Goal: Answer question/provide support: Answer question/provide support

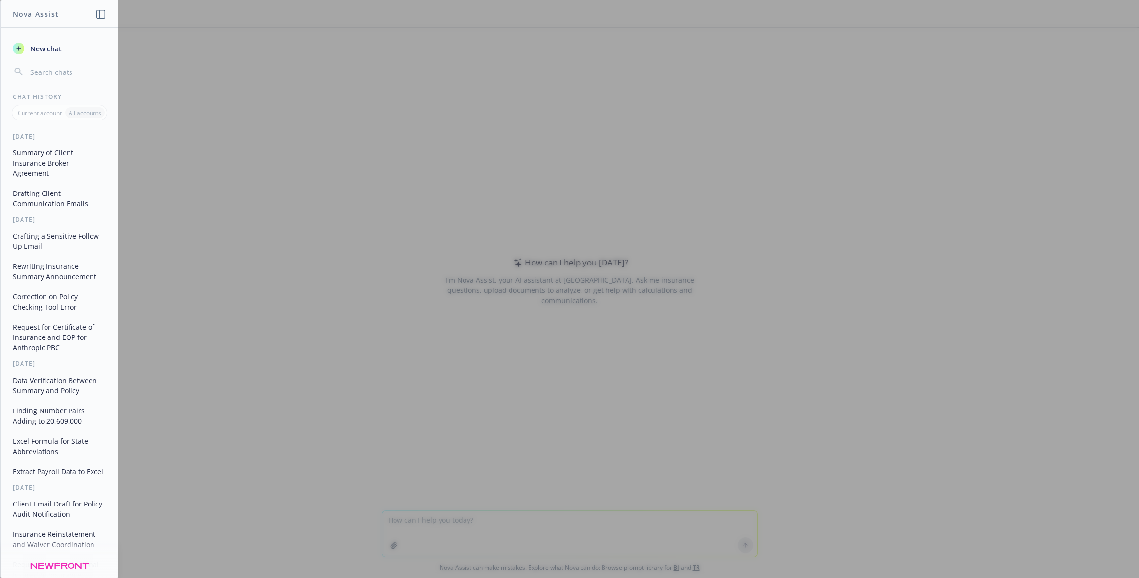
click at [6, 159] on div "Summary of Client Insurance Broker Agreement Drafting Client Communication Emai…" at bounding box center [59, 177] width 117 height 67
click at [18, 154] on button "Summary of Client Insurance Broker Agreement" at bounding box center [59, 162] width 101 height 37
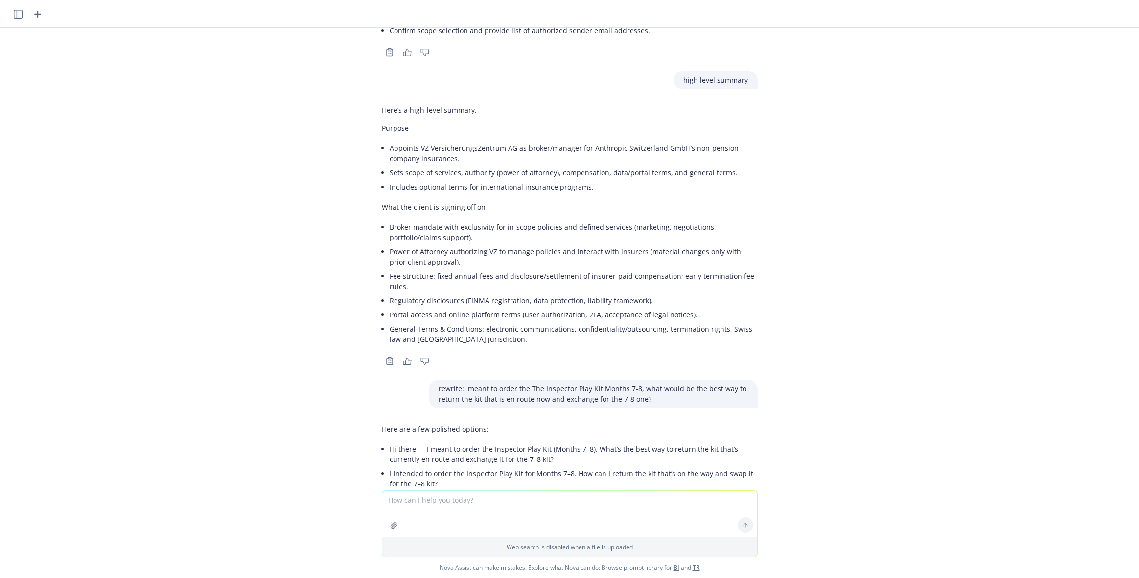
scroll to position [1066, 0]
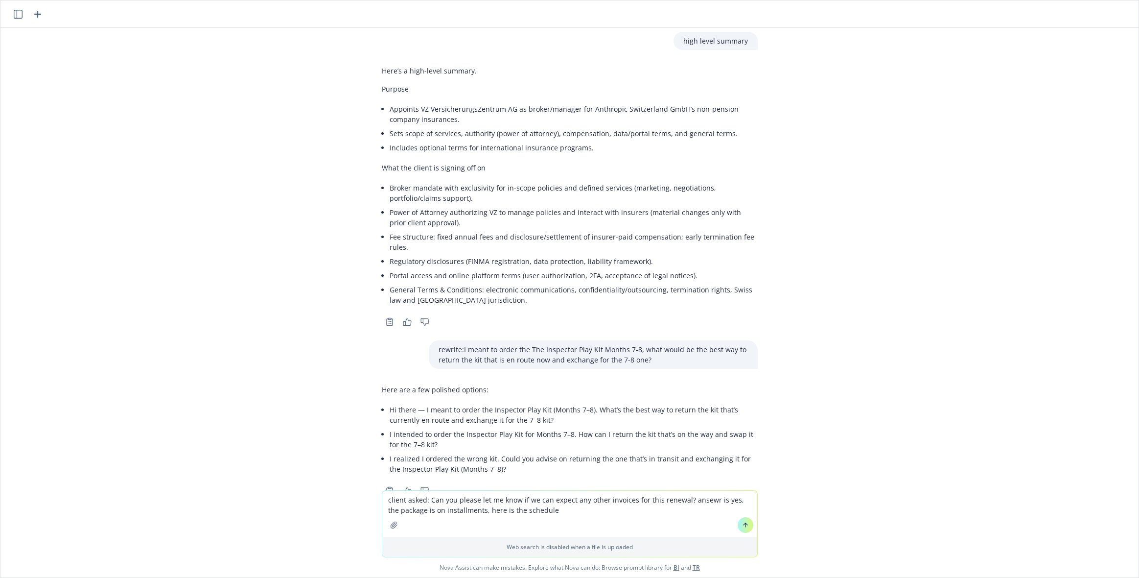
click at [625, 517] on textarea "client asked: Can you please let me know if we can expect any other invoices fo…" at bounding box center [569, 513] width 375 height 46
paste textarea "Policy/Coverage Due Date Policy # Premium incl. Tax/Fee Invoice # 25-26 Package…"
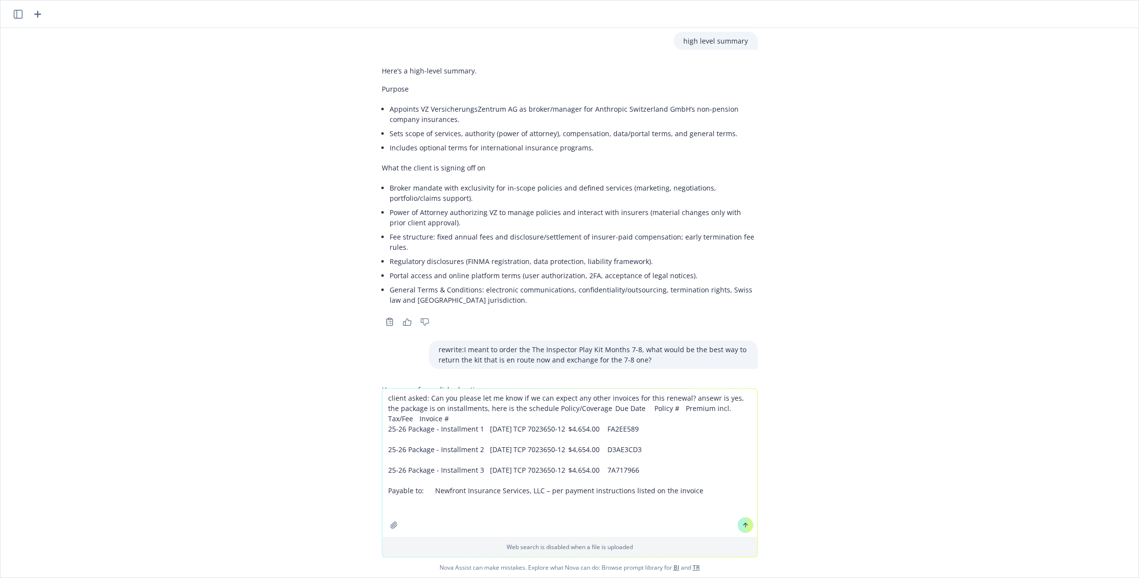
type textarea "client asked: Can you please let me know if we can expect any other invoices fo…"
click at [743, 525] on icon at bounding box center [745, 524] width 7 height 7
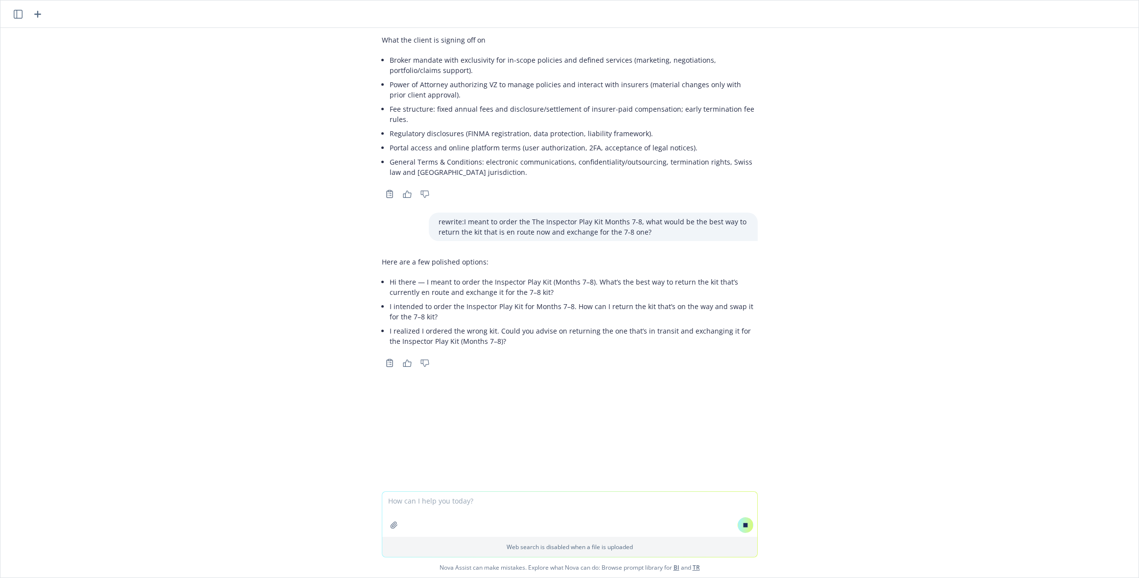
scroll to position [1155, 0]
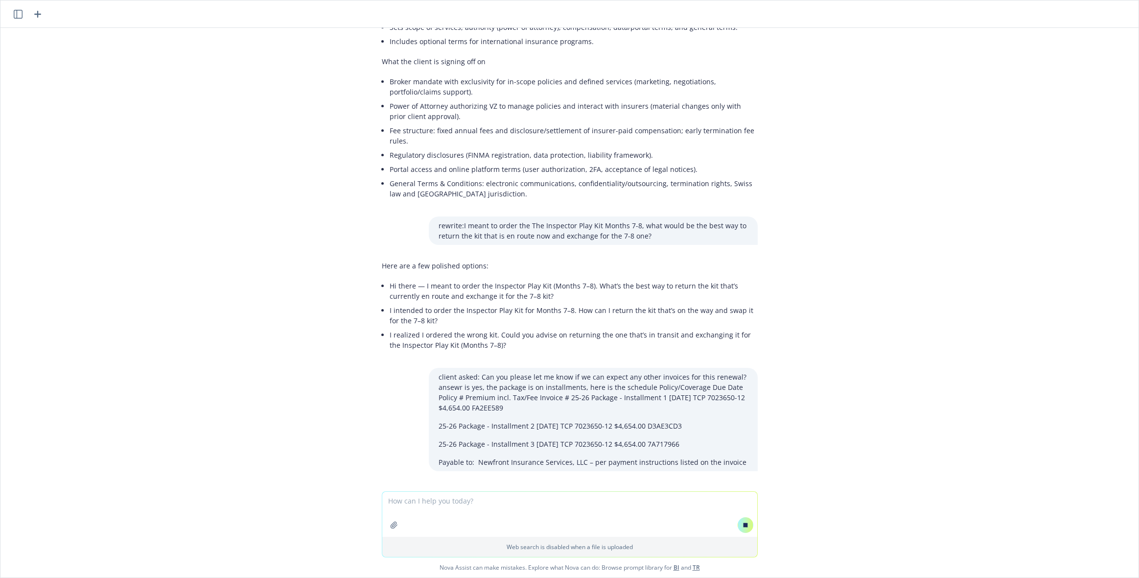
click at [541, 305] on p "I intended to order the Inspector Play Kit for Months 7–8. How can I return the…" at bounding box center [574, 315] width 368 height 21
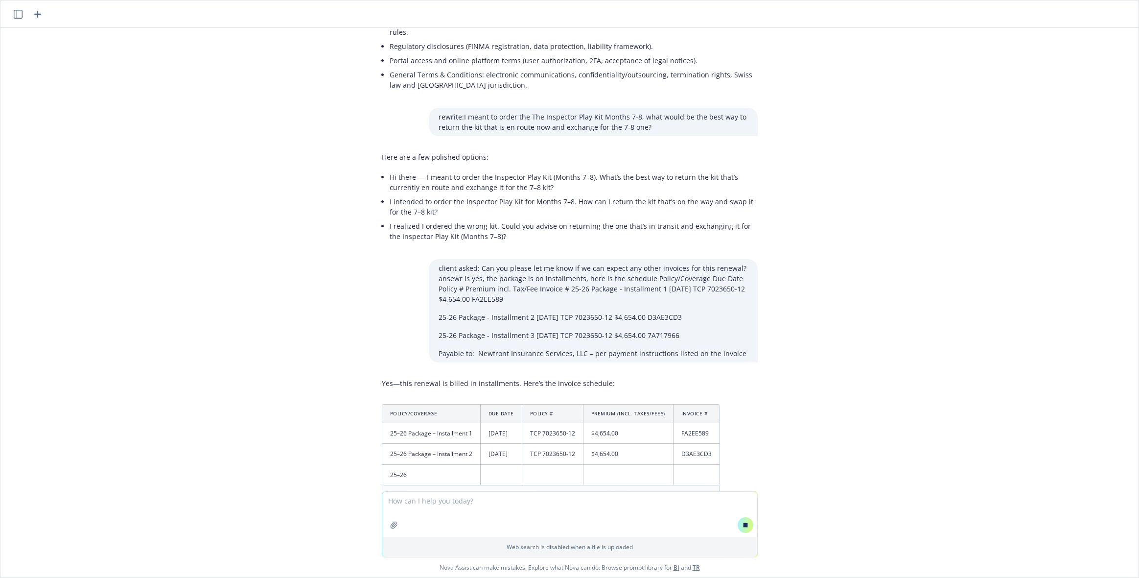
scroll to position [1284, 0]
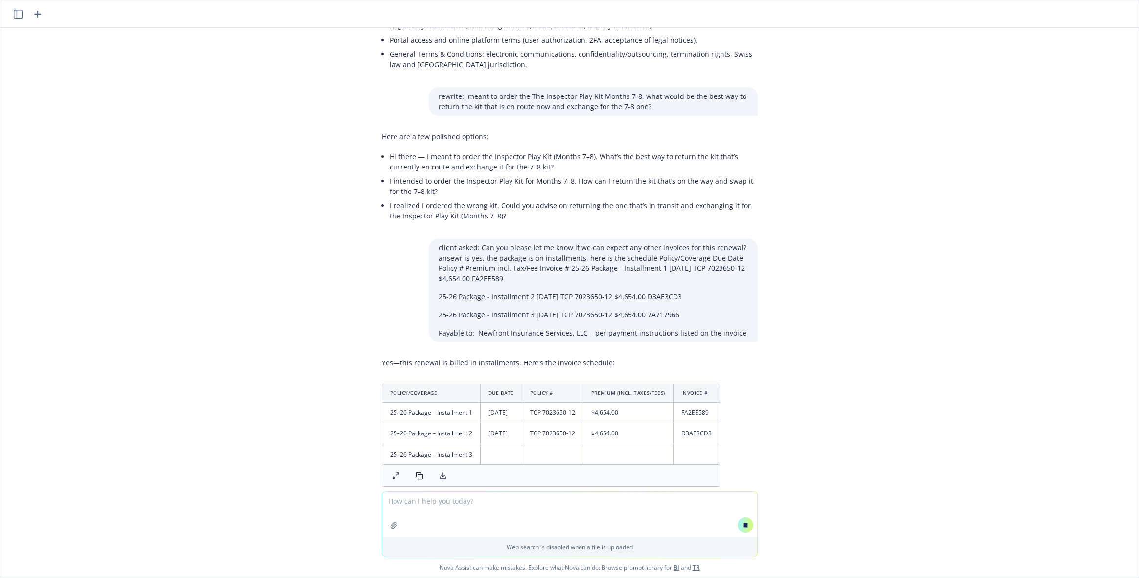
click at [476, 503] on textarea at bounding box center [569, 513] width 375 height 45
click at [433, 498] on textarea "can you expanf in the email" at bounding box center [569, 513] width 375 height 46
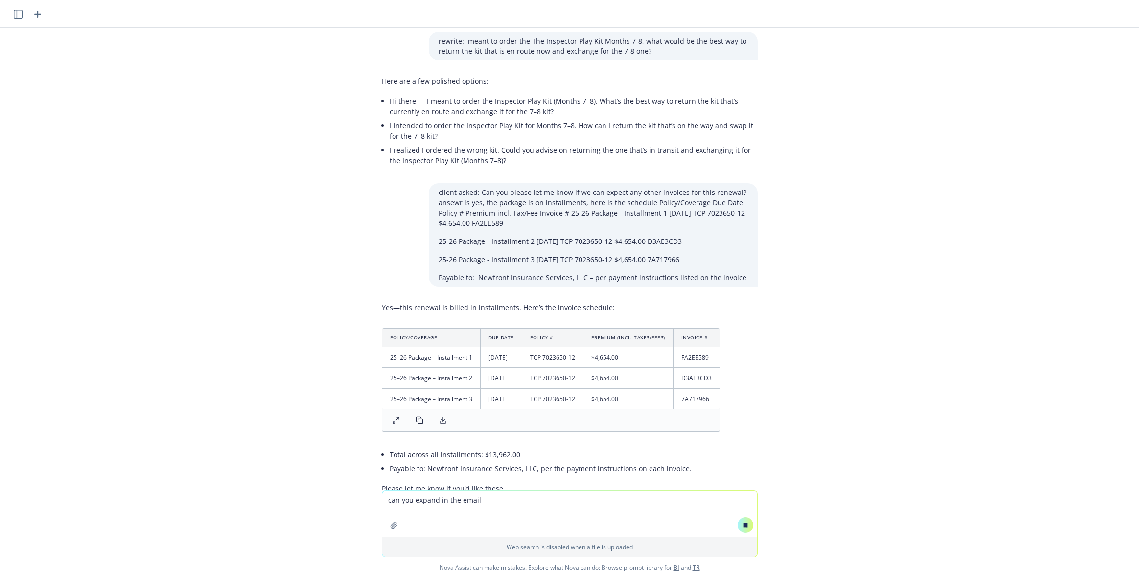
click at [497, 501] on textarea "can you expand in the email" at bounding box center [569, 513] width 375 height 46
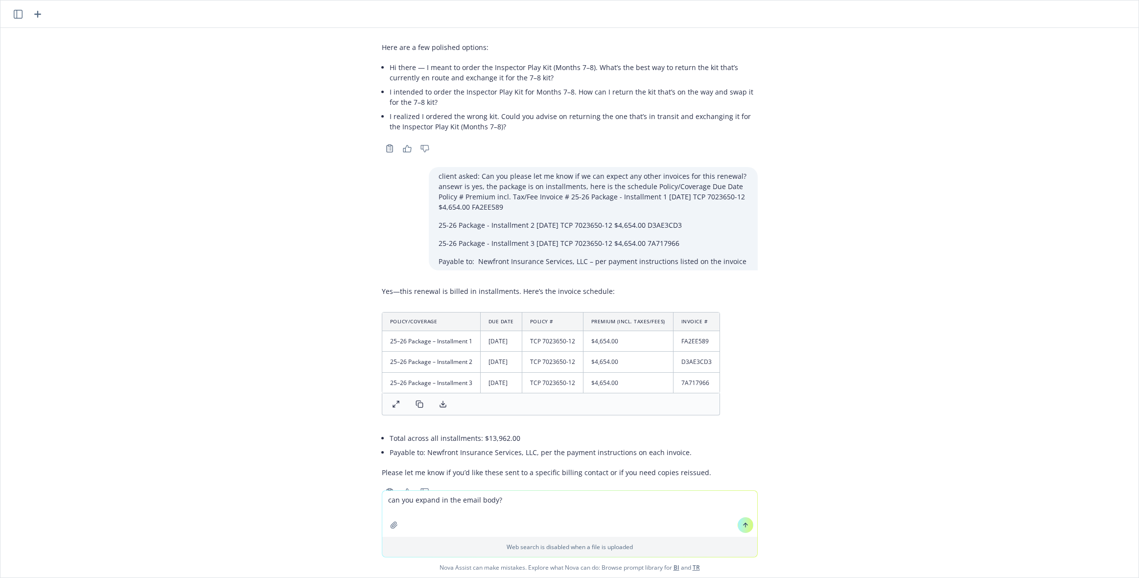
scroll to position [1410, 0]
type textarea "can you expand in the email body? [GEOGRAPHIC_DATA]"
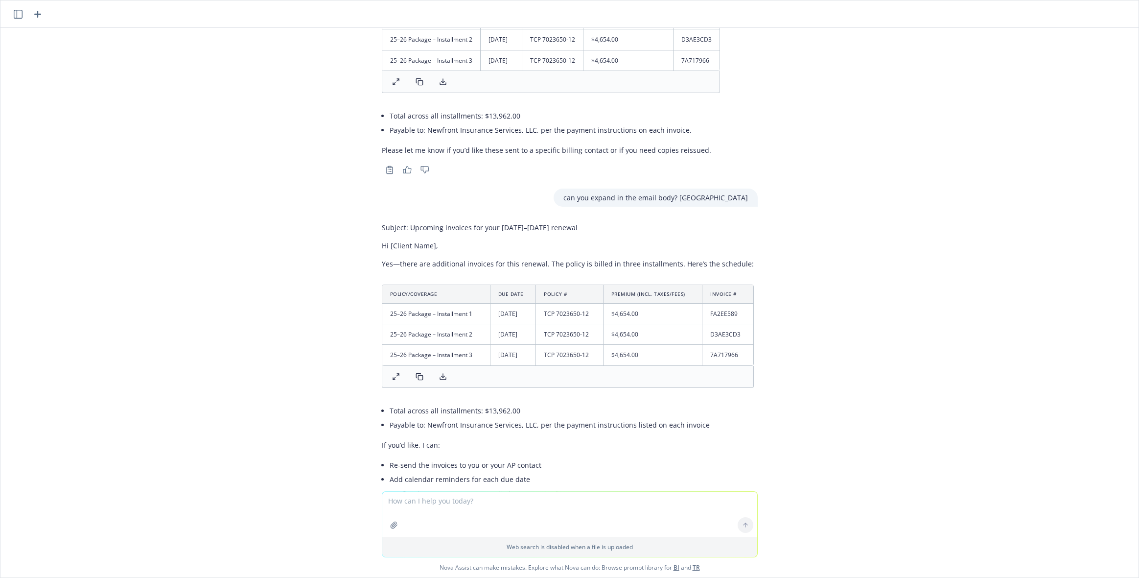
scroll to position [1772, 0]
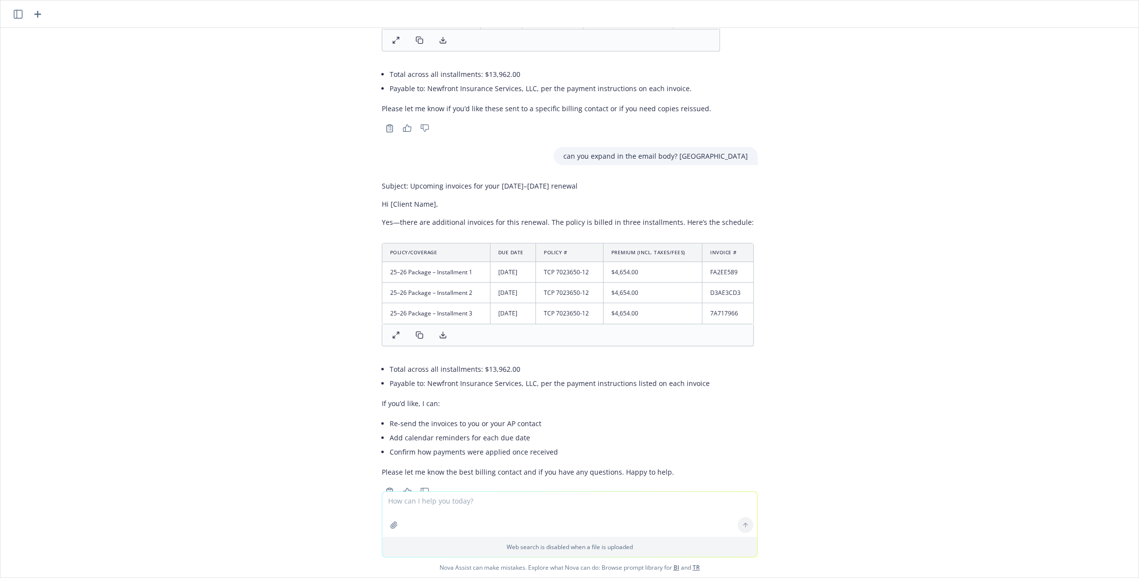
click at [458, 510] on div at bounding box center [569, 516] width 1122 height 12
click at [447, 498] on textarea at bounding box center [569, 513] width 375 height 45
paste textarea "The package policy is billed in quarterly installments, here is a schedule of t…"
type textarea "something liek: The package policy is billed in quarterly installments, here is…"
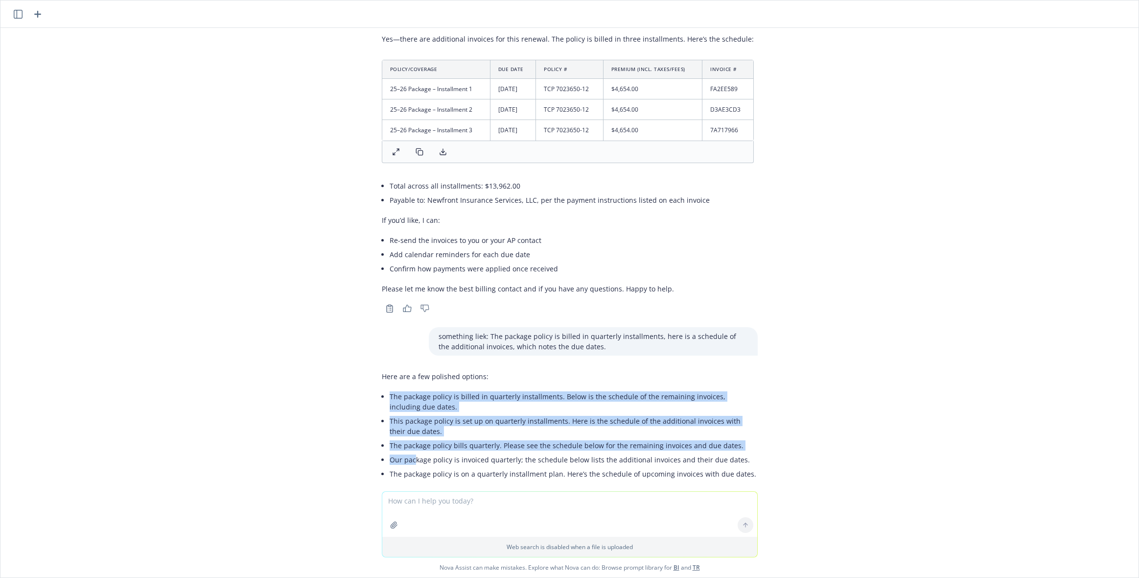
scroll to position [1959, 0]
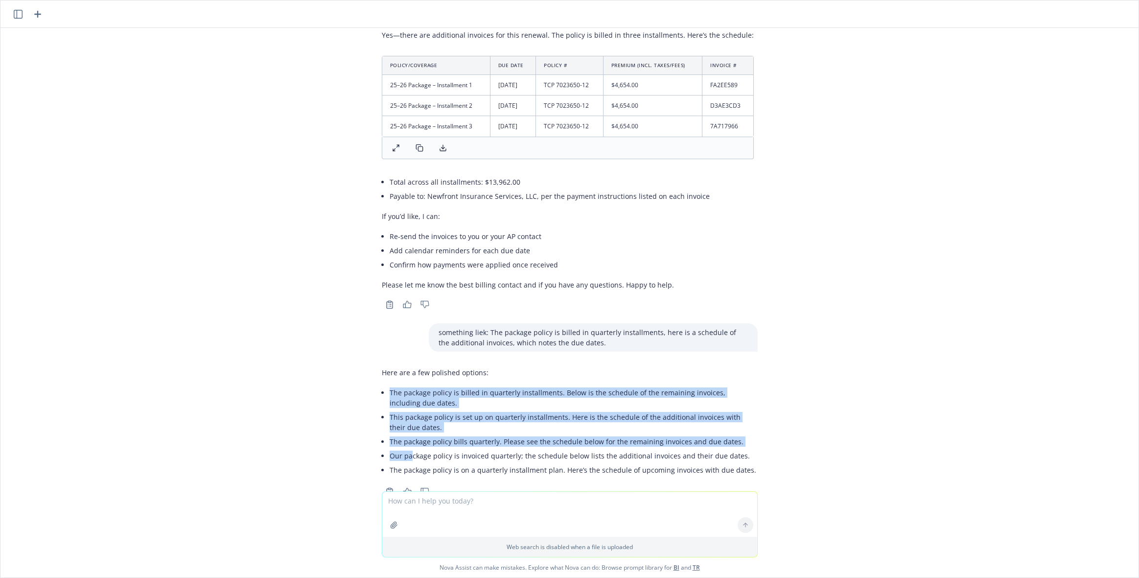
click at [401, 448] on li "Our package policy is invoiced quarterly; the schedule below lists the addition…" at bounding box center [574, 455] width 368 height 14
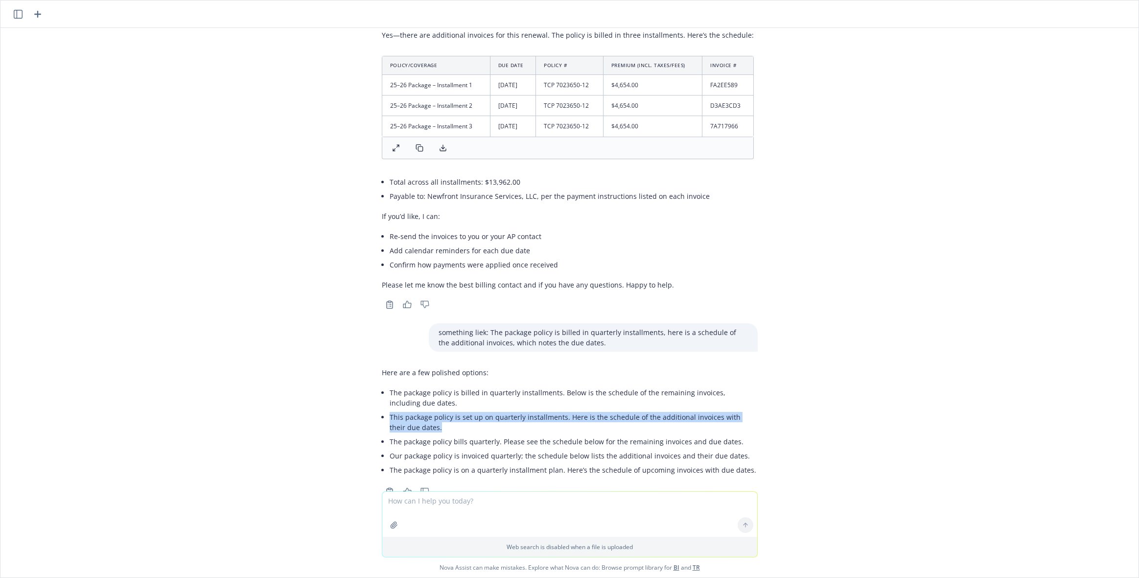
drag, startPoint x: 399, startPoint y: 396, endPoint x: 378, endPoint y: 390, distance: 22.0
click at [382, 390] on div "Here are a few polished options: The package policy is billed in quarterly inst…" at bounding box center [570, 421] width 376 height 117
copy li "This package policy is set up on quarterly installments. Here is the schedule o…"
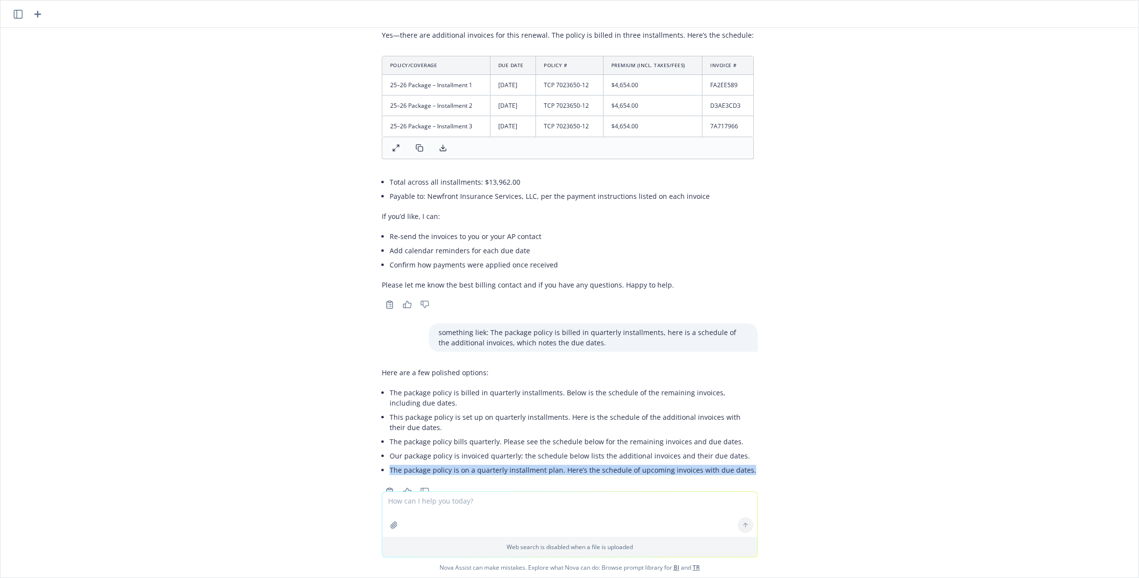
drag, startPoint x: 732, startPoint y: 438, endPoint x: 381, endPoint y: 440, distance: 350.9
click at [390, 463] on li "The package policy is on a quarterly installment plan. Here’s the schedule of u…" at bounding box center [574, 470] width 368 height 14
copy li "The package policy is on a quarterly installment plan. Here’s the schedule of u…"
